Goal: Check status: Check status

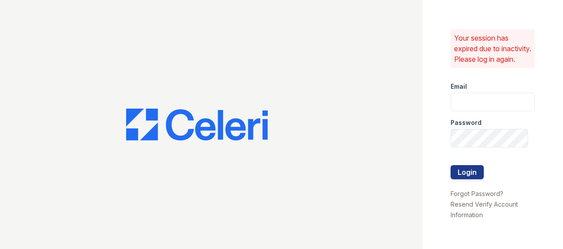
click at [465, 117] on div "Password" at bounding box center [492, 120] width 84 height 18
click at [470, 105] on input "email" at bounding box center [492, 102] width 84 height 19
type input "[EMAIL_ADDRESS][DOMAIN_NAME]"
click at [458, 180] on button "Login" at bounding box center [466, 172] width 33 height 14
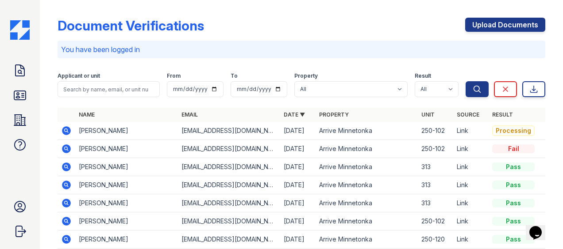
click at [274, 13] on div "Document Verifications Upload Documents You have been logged in Filter Applican…" at bounding box center [301, 182] width 487 height 356
click at [346, 43] on div "You have been logged in" at bounding box center [301, 50] width 487 height 18
click at [66, 128] on icon at bounding box center [66, 131] width 9 height 9
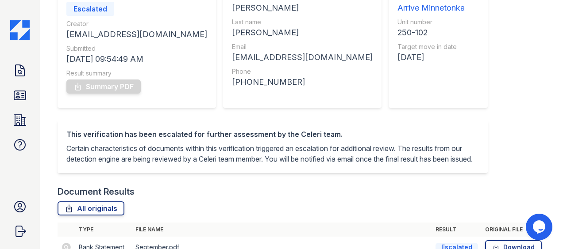
scroll to position [199, 0]
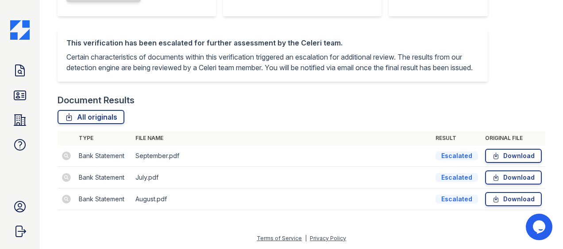
click at [63, 203] on td at bounding box center [67, 200] width 18 height 22
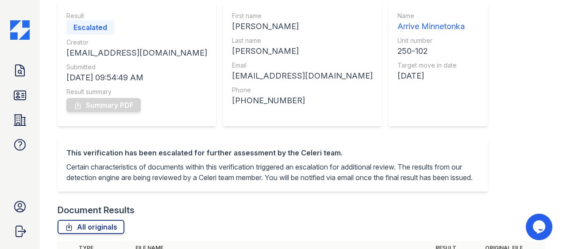
scroll to position [0, 0]
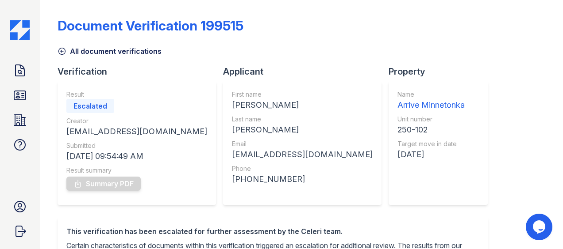
click at [61, 53] on icon at bounding box center [62, 51] width 9 height 9
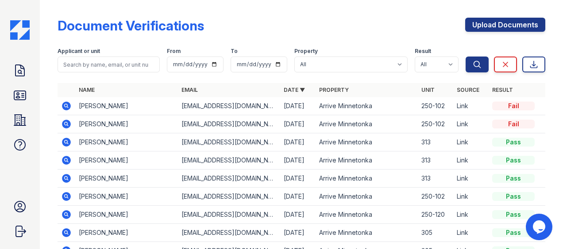
click at [66, 107] on icon at bounding box center [66, 106] width 11 height 11
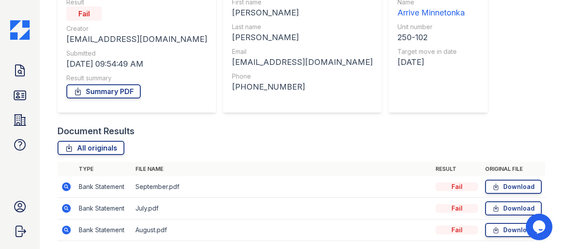
scroll to position [79, 0]
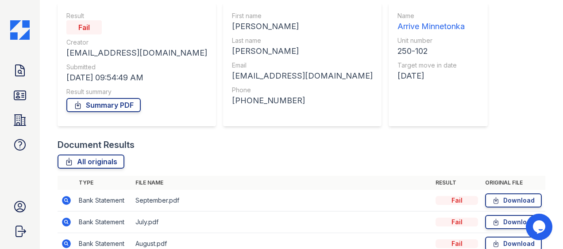
click at [69, 200] on icon at bounding box center [66, 200] width 9 height 9
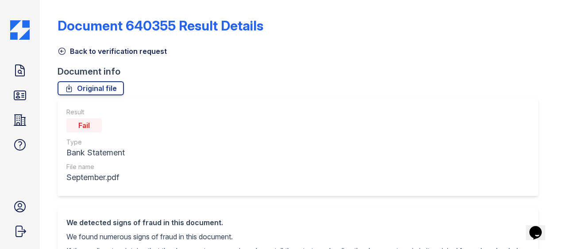
click at [59, 50] on icon at bounding box center [62, 51] width 9 height 9
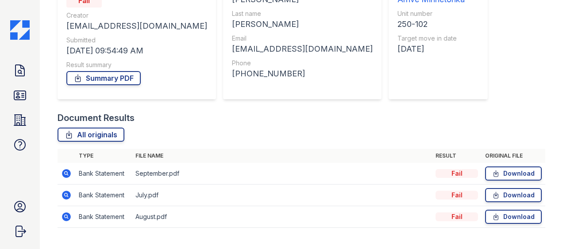
scroll to position [123, 0]
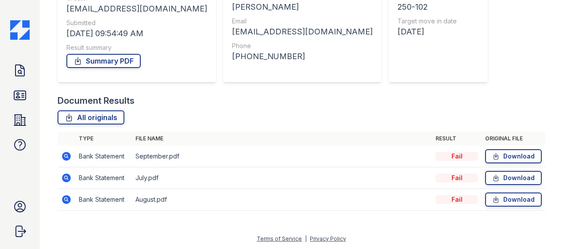
click at [67, 176] on icon at bounding box center [66, 178] width 9 height 9
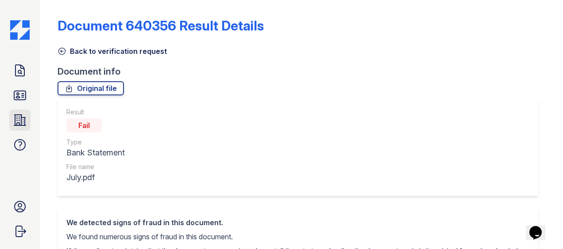
click at [13, 119] on icon at bounding box center [20, 120] width 14 height 14
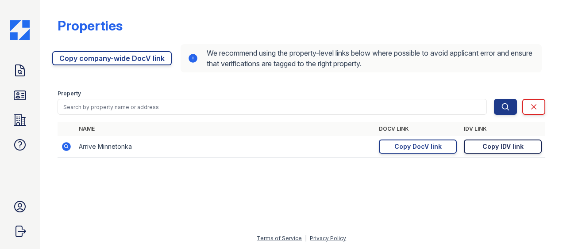
click at [500, 143] on div "Copy IDV link" at bounding box center [502, 146] width 41 height 9
click at [24, 89] on icon at bounding box center [20, 95] width 14 height 14
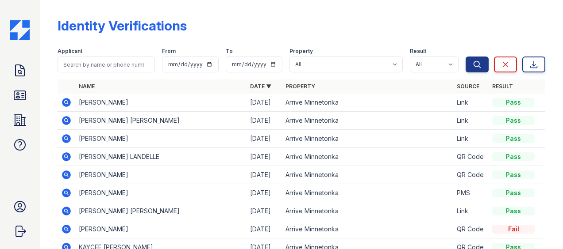
click at [67, 102] on icon at bounding box center [66, 102] width 11 height 11
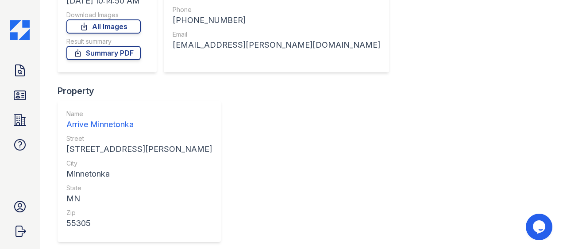
click at [32, 61] on div "Doc Verifications ID Verifications Properties FAQ Arrrive Minnetonka Leasing Tr…" at bounding box center [20, 124] width 40 height 249
click at [17, 75] on icon at bounding box center [20, 71] width 14 height 14
